Goal: Find specific page/section: Find specific page/section

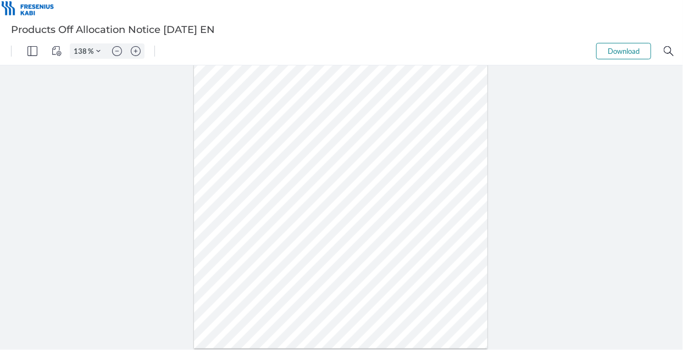
type input "163"
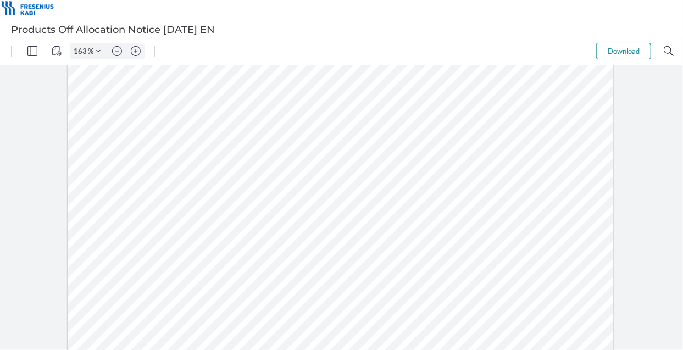
scroll to position [309, 0]
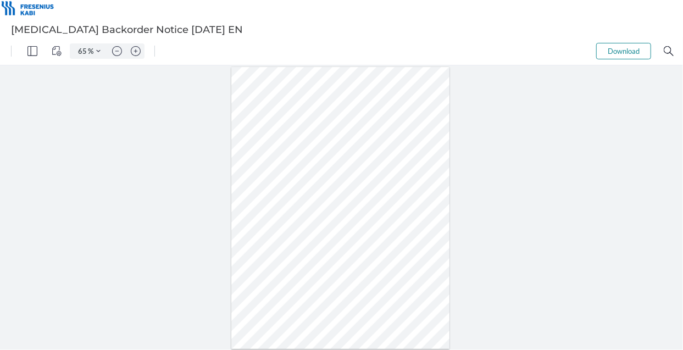
type input "73"
